Goal: Find contact information: Find contact information

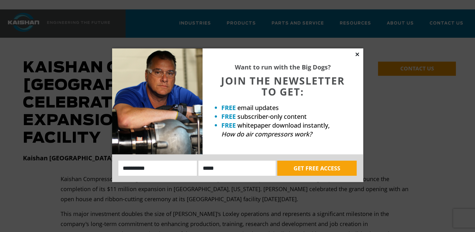
click at [358, 55] on icon at bounding box center [357, 53] width 3 height 3
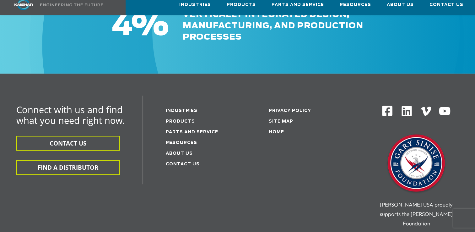
scroll to position [711, 0]
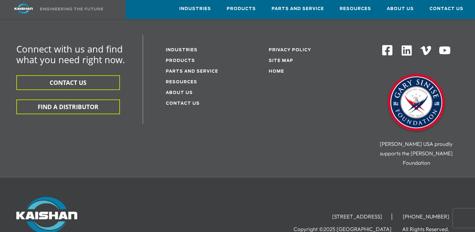
drag, startPoint x: 396, startPoint y: 160, endPoint x: 290, endPoint y: 163, distance: 105.6
click at [323, 213] on li "[STREET_ADDRESS]" at bounding box center [357, 216] width 69 height 6
copy li "[STREET_ADDRESS]"
drag, startPoint x: 452, startPoint y: 161, endPoint x: 414, endPoint y: 162, distance: 38.3
click at [414, 213] on li "[PHONE_NUMBER]" at bounding box center [426, 216] width 65 height 6
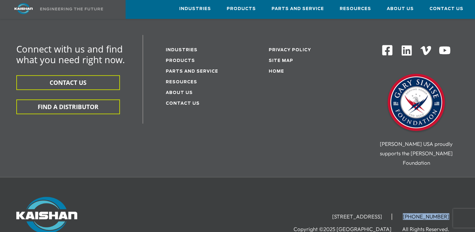
copy li "[PHONE_NUMBER]"
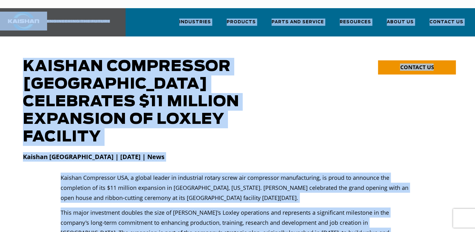
scroll to position [0, 0]
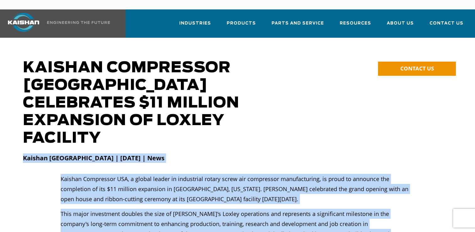
drag, startPoint x: 238, startPoint y: 195, endPoint x: 21, endPoint y: 139, distance: 223.8
copy div "Kaishan [GEOGRAPHIC_DATA] | [DATE] | News Kaishan Compressor USA, a global lead…"
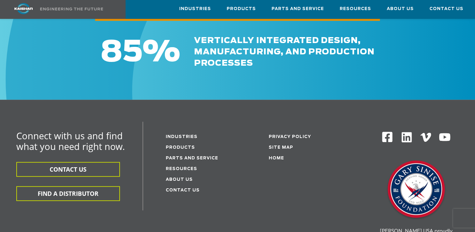
scroll to position [711, 0]
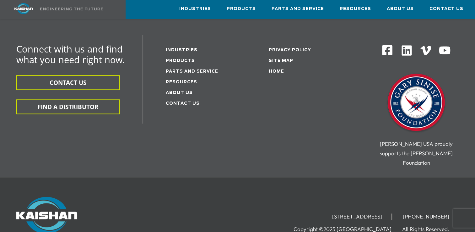
drag, startPoint x: 397, startPoint y: 159, endPoint x: 288, endPoint y: 160, distance: 109.3
click at [323, 213] on li "[STREET_ADDRESS]" at bounding box center [357, 216] width 69 height 6
copy li "[STREET_ADDRESS]"
